Goal: Check status

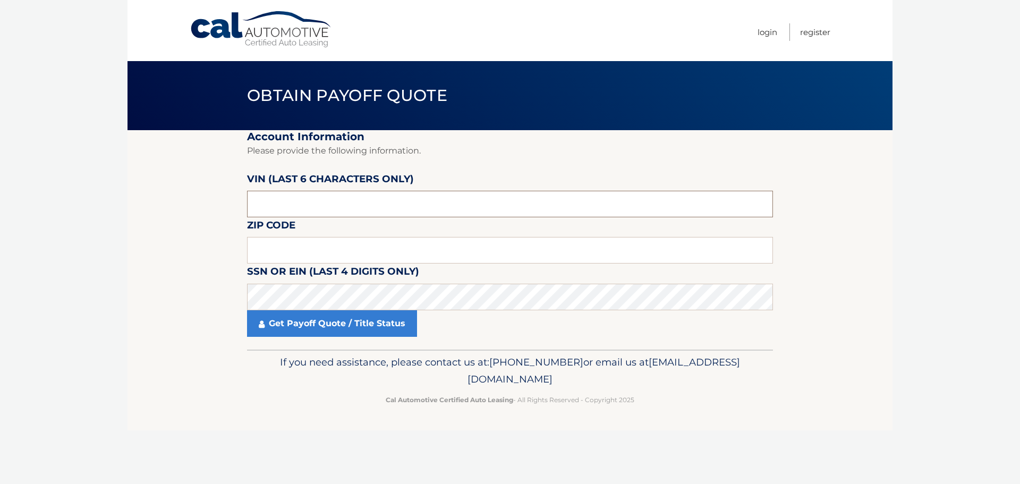
click at [319, 209] on input "text" at bounding box center [510, 204] width 526 height 27
click at [267, 206] on input "text" at bounding box center [510, 204] width 526 height 27
type input "062882"
type input "11214"
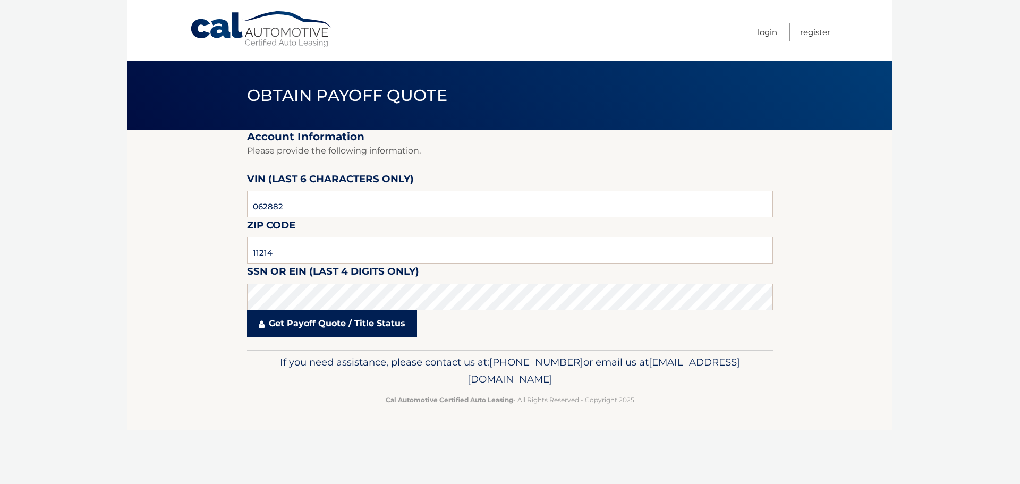
click at [277, 324] on link "Get Payoff Quote / Title Status" at bounding box center [332, 323] width 170 height 27
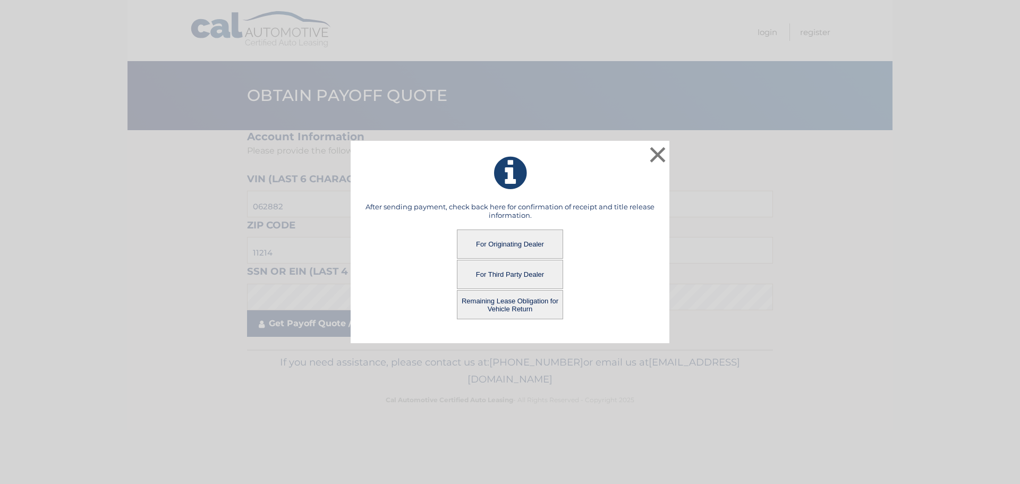
click at [381, 325] on div "After sending payment, check back here for confirmation of receipt and title re…" at bounding box center [510, 266] width 292 height 128
click at [506, 235] on button "For Originating Dealer" at bounding box center [510, 244] width 106 height 29
click at [490, 246] on button "For Originating Dealer" at bounding box center [510, 244] width 106 height 29
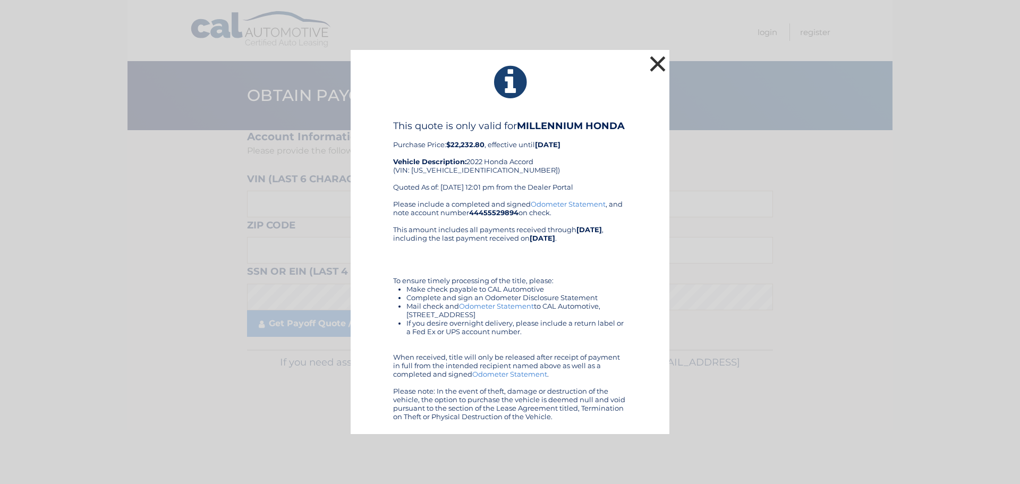
click at [660, 63] on button "×" at bounding box center [657, 63] width 21 height 21
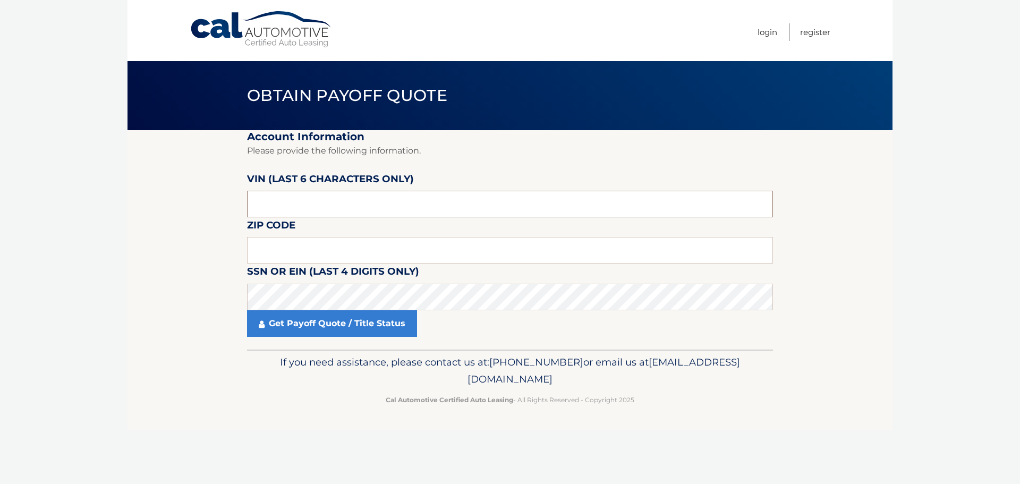
click at [295, 209] on input "text" at bounding box center [510, 204] width 526 height 27
type input "062882"
type input "11214"
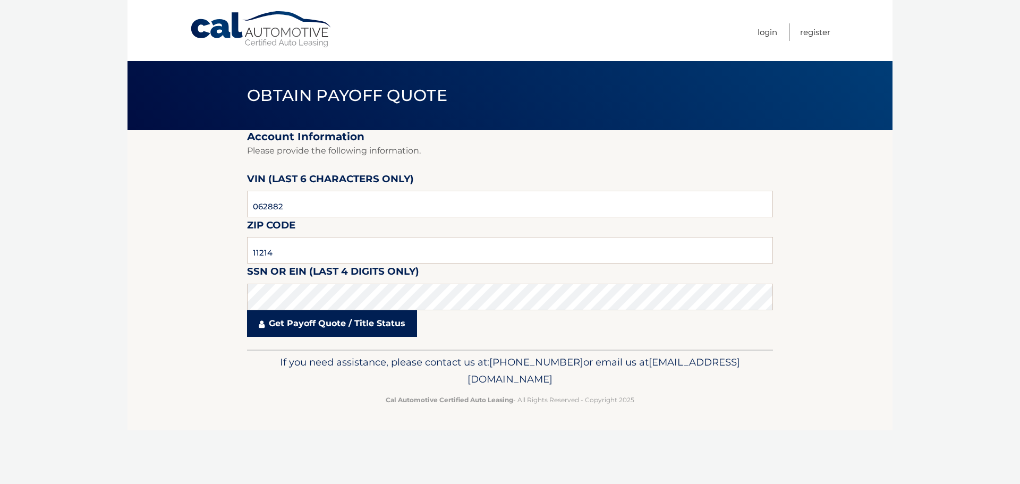
click at [331, 319] on link "Get Payoff Quote / Title Status" at bounding box center [332, 323] width 170 height 27
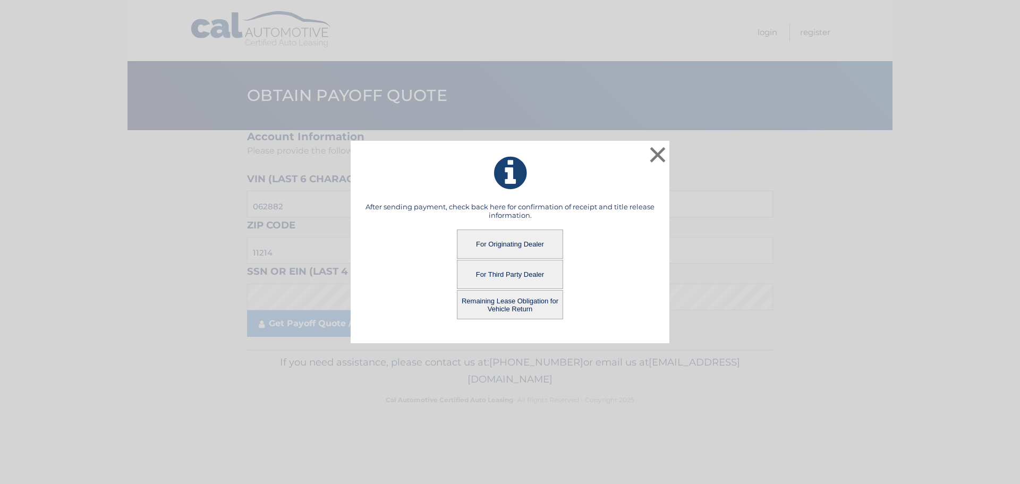
click at [505, 302] on button "Remaining Lease Obligation for Vehicle Return" at bounding box center [510, 304] width 106 height 29
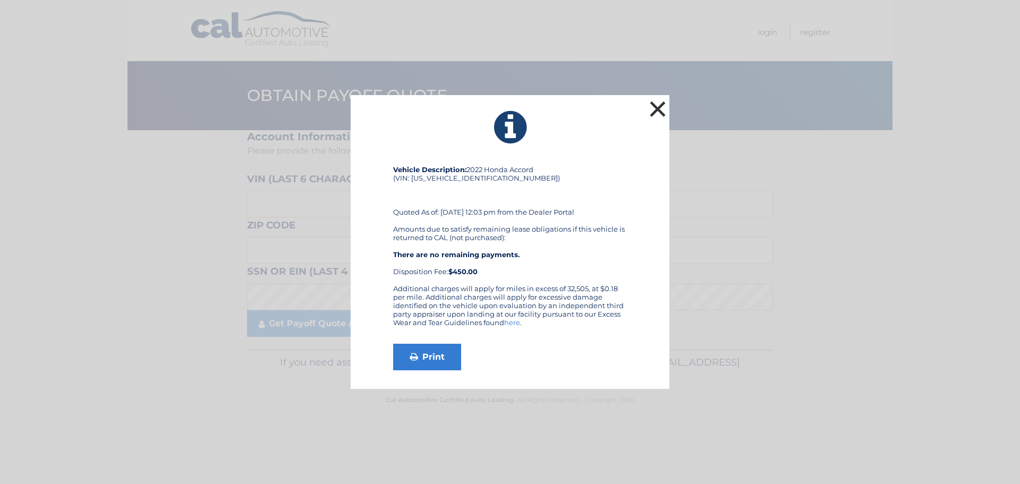
click at [656, 109] on button "×" at bounding box center [657, 108] width 21 height 21
